Goal: Task Accomplishment & Management: Manage account settings

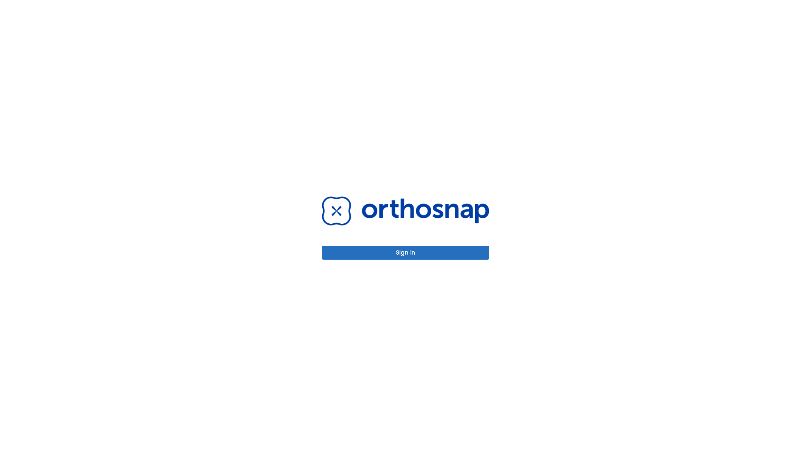
click at [406, 253] on button "Sign in" at bounding box center [405, 253] width 167 height 14
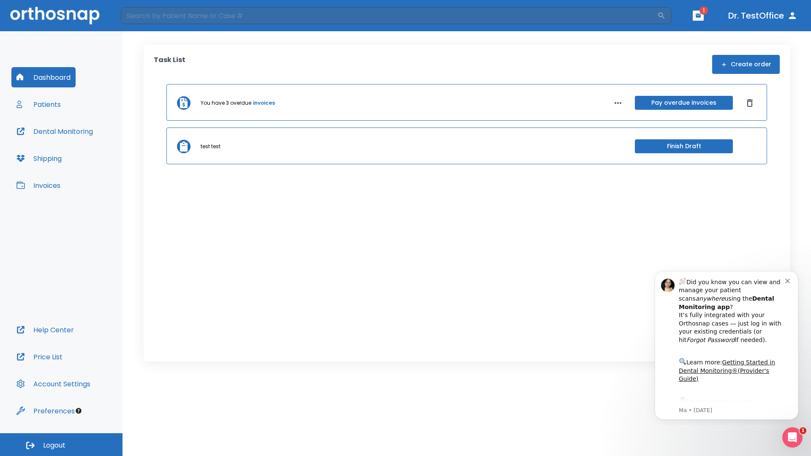
click at [61, 445] on span "Logout" at bounding box center [54, 445] width 22 height 9
